Goal: Navigation & Orientation: Find specific page/section

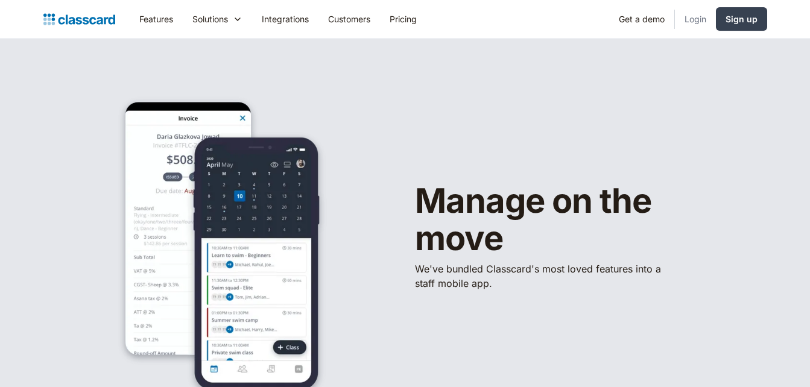
click at [695, 21] on link "Login" at bounding box center [695, 18] width 41 height 27
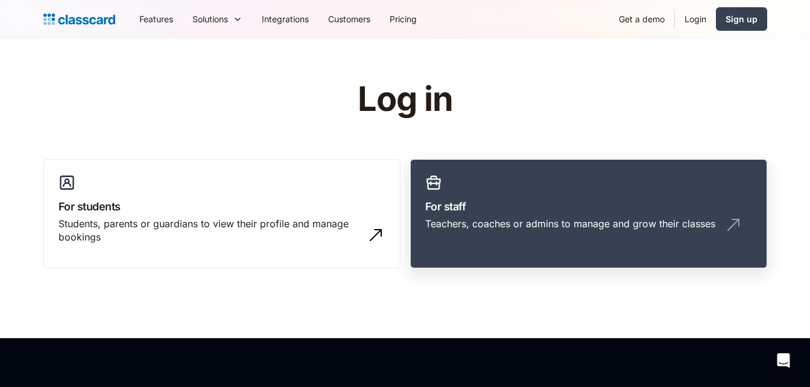
click at [515, 212] on h3 "For staff" at bounding box center [588, 207] width 327 height 16
